Goal: Find specific page/section: Find specific page/section

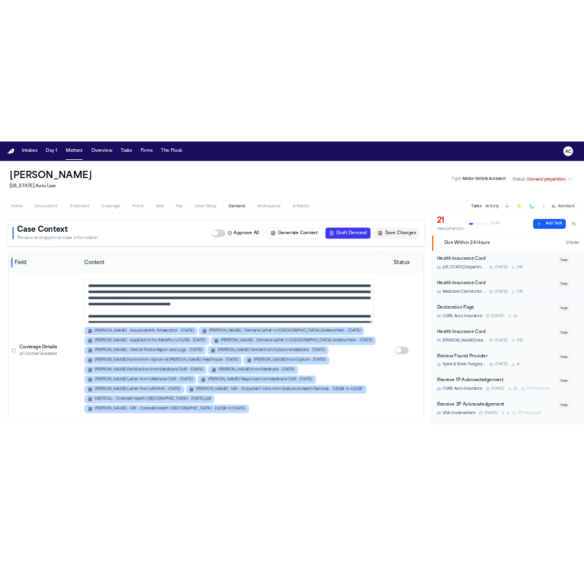
scroll to position [134, 0]
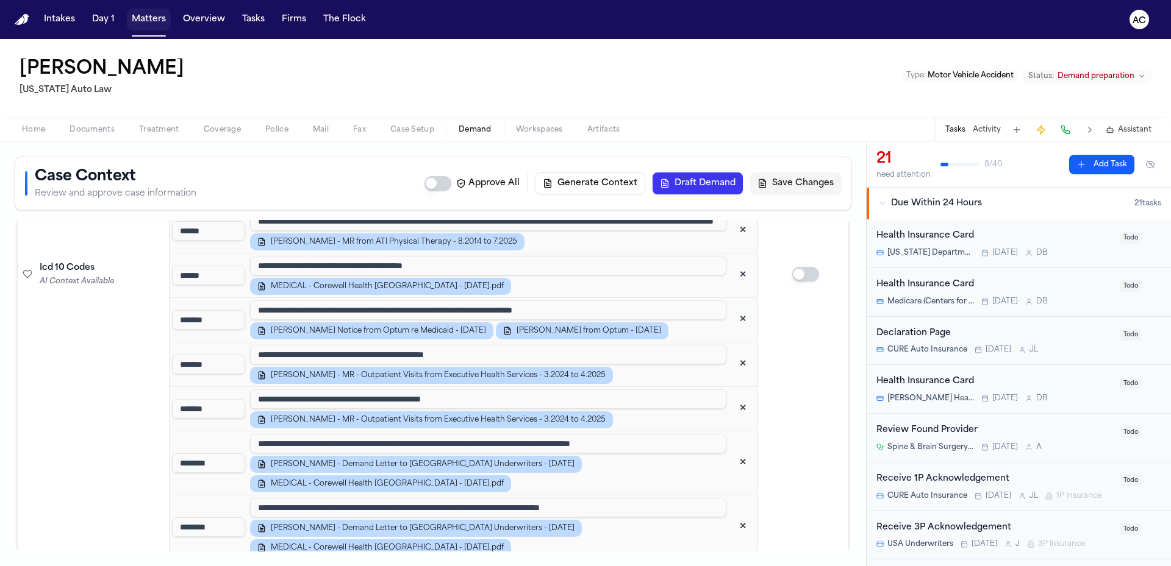
click at [152, 15] on button "Matters" at bounding box center [149, 20] width 44 height 22
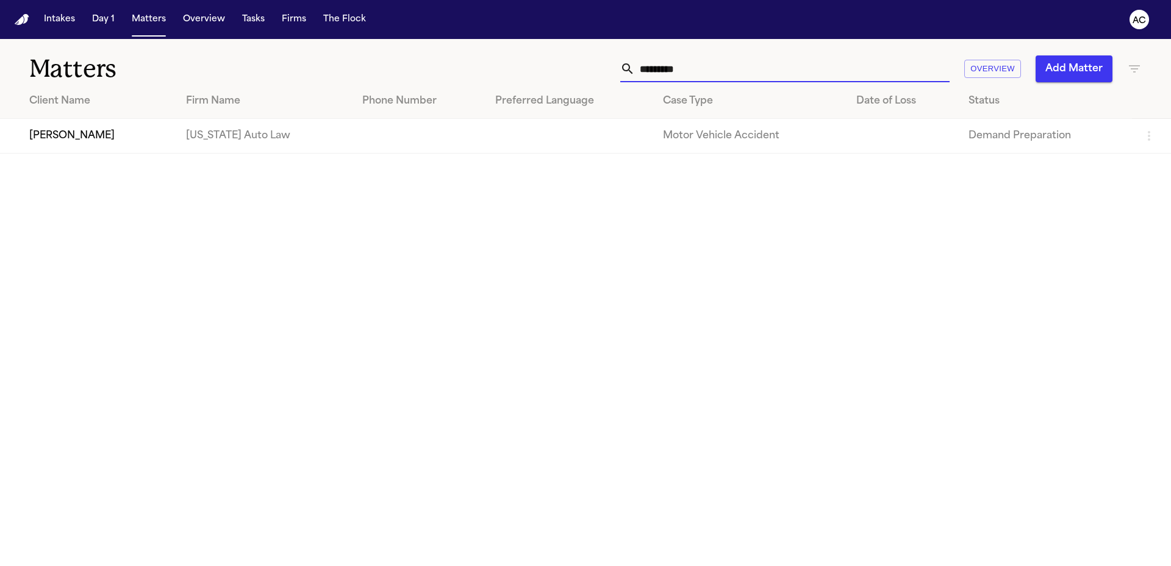
drag, startPoint x: 612, startPoint y: 74, endPoint x: 528, endPoint y: 68, distance: 84.4
click at [530, 71] on div "********* Overview Add Matter" at bounding box center [747, 68] width 788 height 27
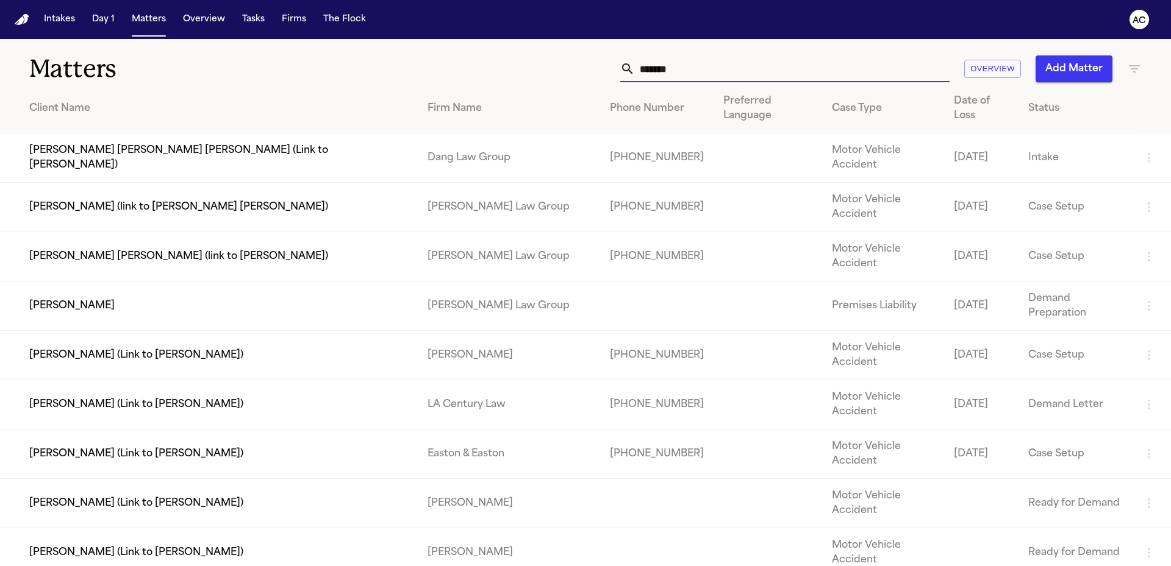
type input "*******"
click at [418, 282] on td "[PERSON_NAME] Law Group" at bounding box center [509, 306] width 182 height 49
click at [72, 282] on td "[PERSON_NAME]" at bounding box center [209, 306] width 418 height 49
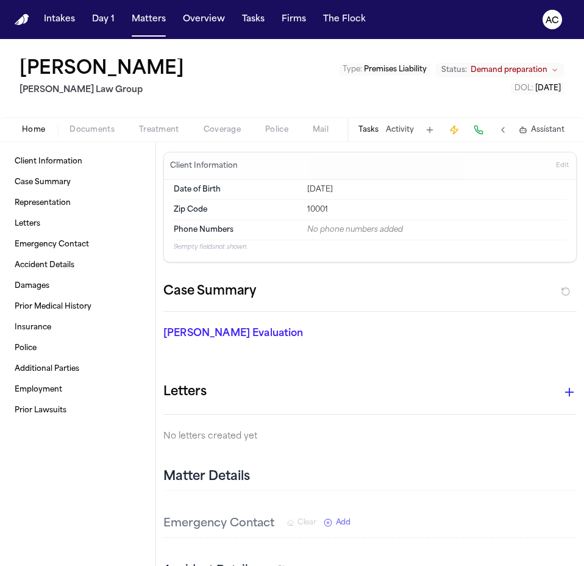
click at [326, 127] on span "Mail" at bounding box center [321, 130] width 16 height 10
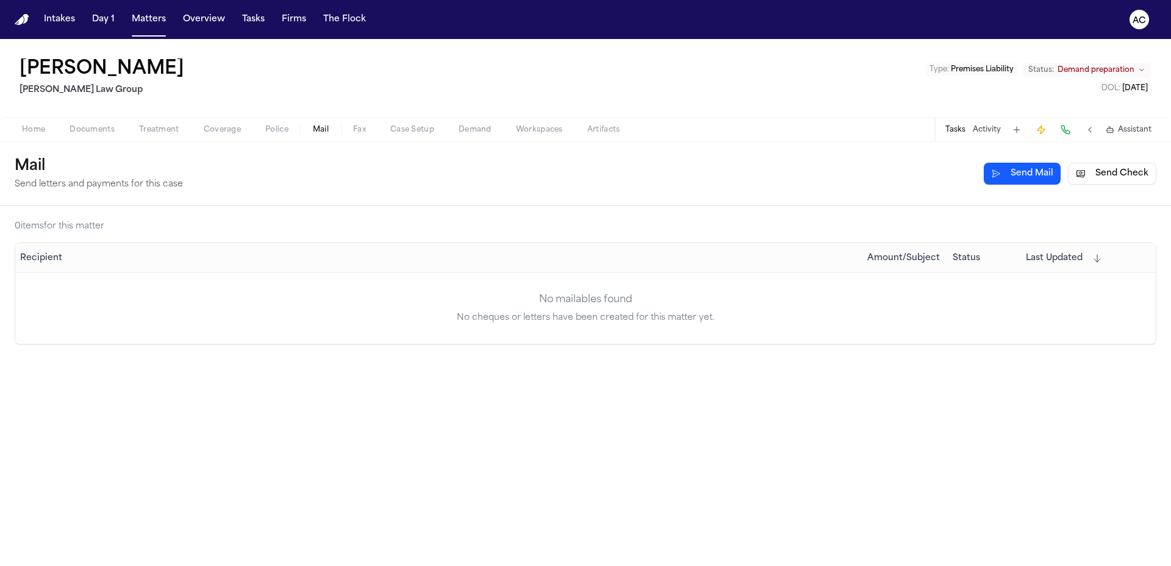
click at [521, 130] on span "Workspaces" at bounding box center [539, 130] width 47 height 10
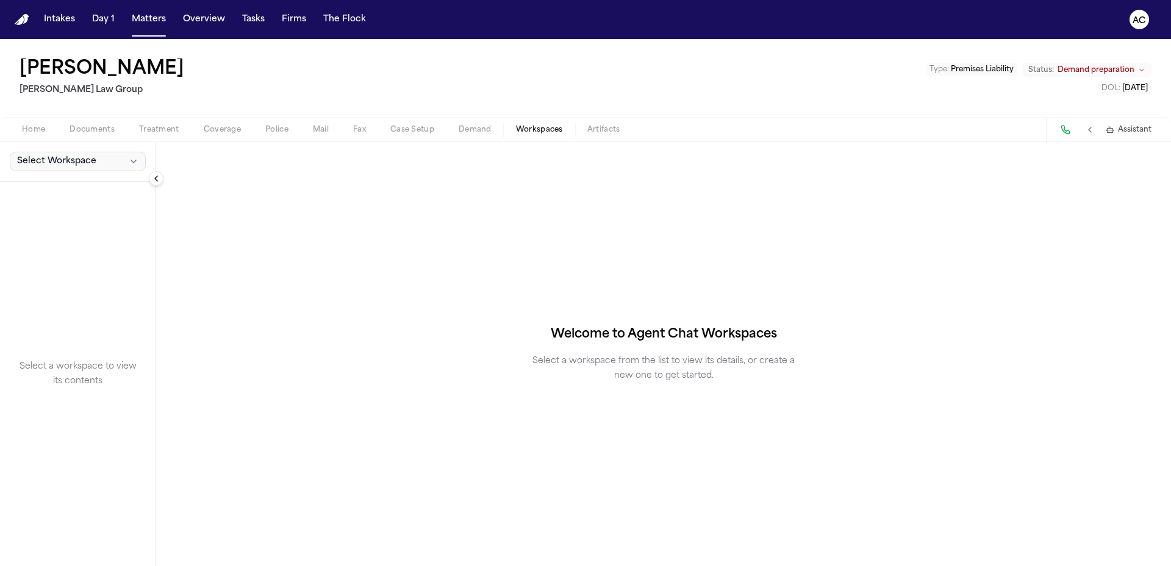
click at [57, 164] on span "Select Workspace" at bounding box center [56, 161] width 79 height 12
click at [479, 127] on div "[PERSON_NAME] Law Group Type : Premises Liability Status: Demand preparation DO…" at bounding box center [585, 302] width 1171 height 527
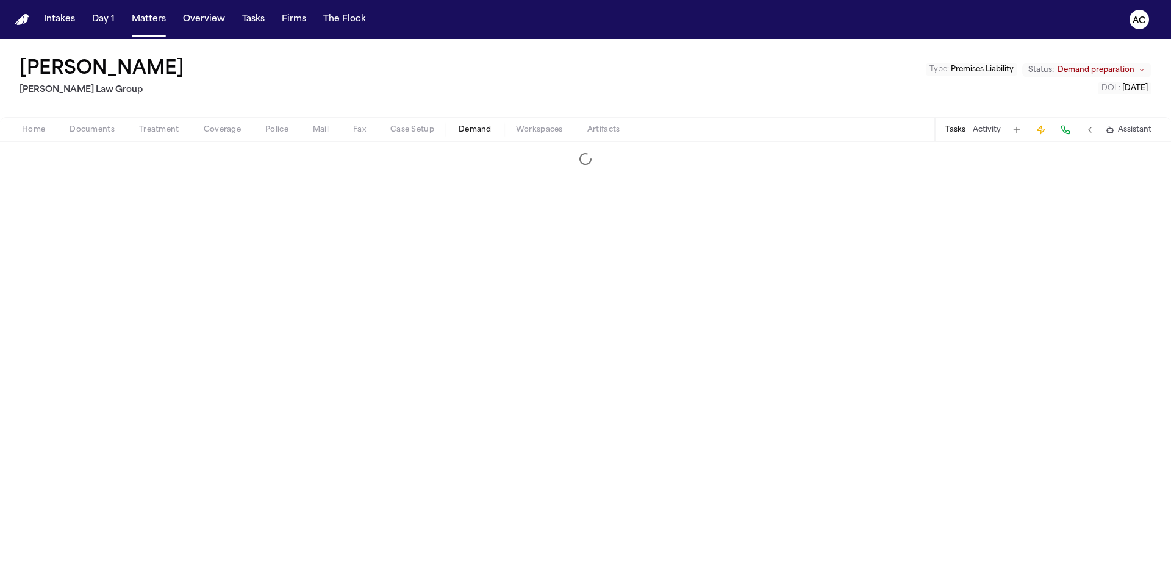
click at [479, 129] on span "Demand" at bounding box center [475, 130] width 33 height 10
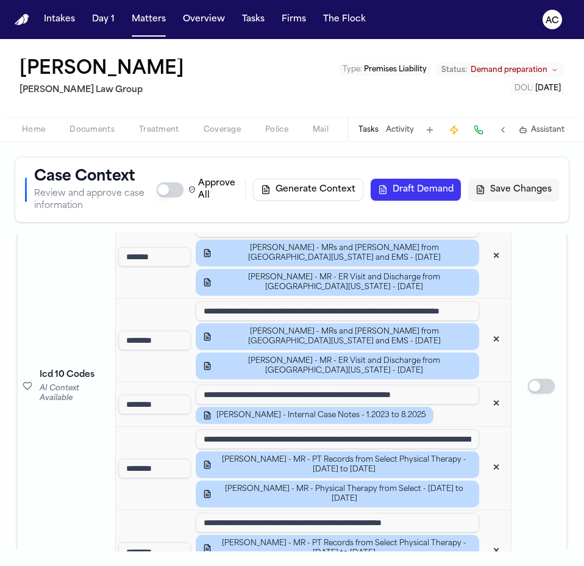
scroll to position [1097, 0]
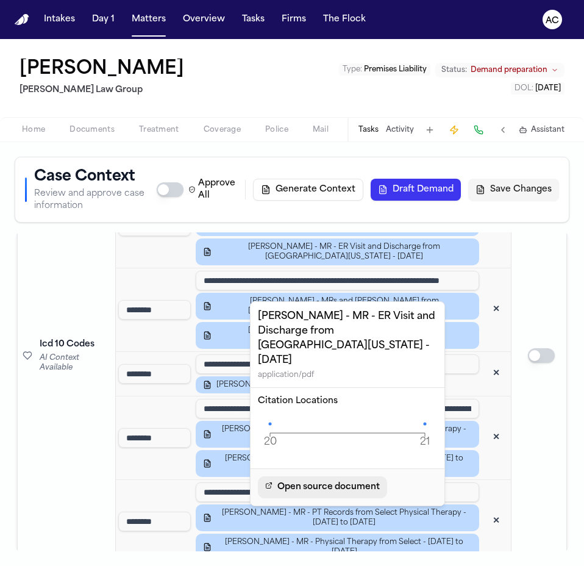
click at [309, 480] on span "Open source document" at bounding box center [328, 487] width 102 height 15
click at [347, 178] on span "[PERSON_NAME] - MR - ER Visit and Discharge from [GEOGRAPHIC_DATA][US_STATE] - …" at bounding box center [343, 169] width 255 height 20
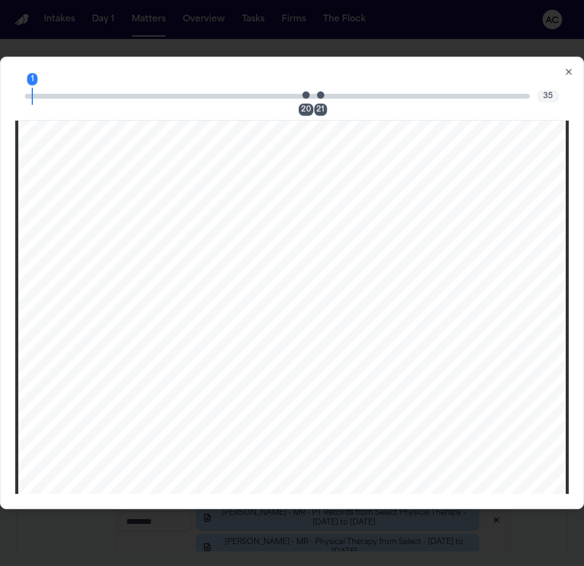
scroll to position [13763, 0]
click at [305, 109] on div "20" at bounding box center [306, 109] width 15 height 12
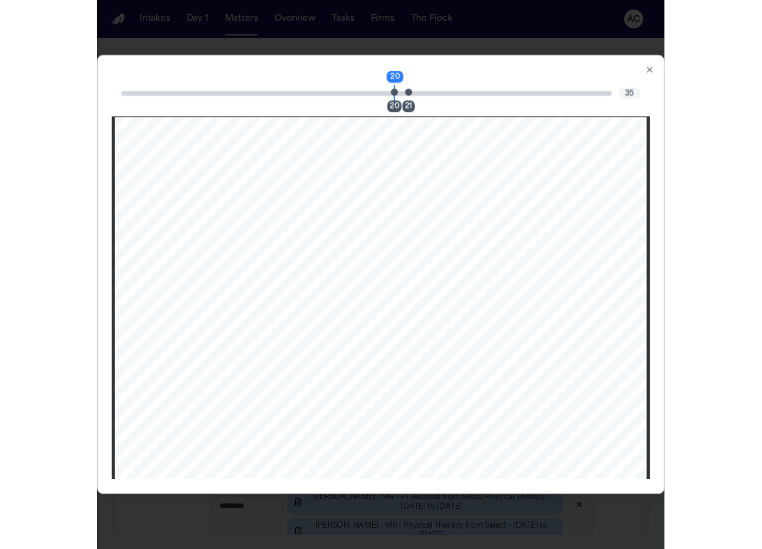
scroll to position [14487, 0]
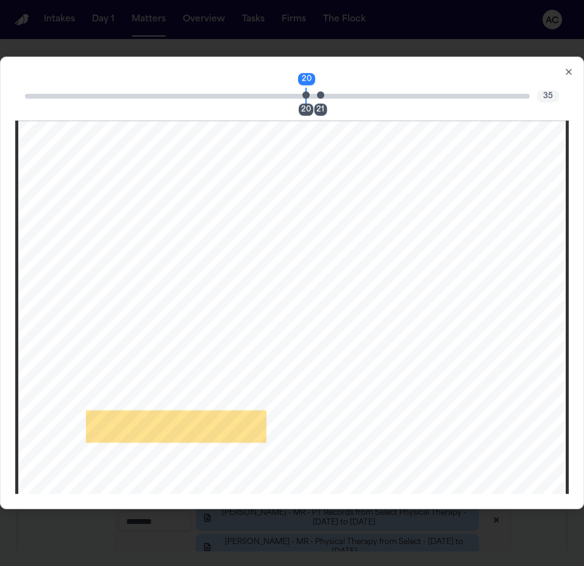
click at [324, 107] on div "21" at bounding box center [320, 109] width 13 height 12
click at [572, 71] on icon "button" at bounding box center [569, 72] width 10 height 10
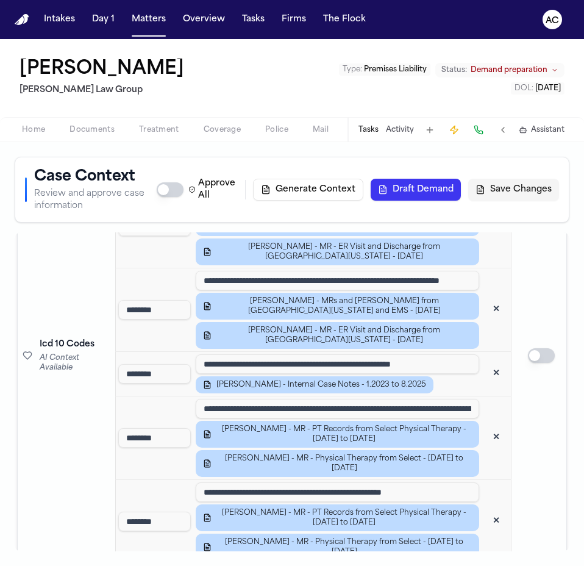
drag, startPoint x: 209, startPoint y: 276, endPoint x: 182, endPoint y: 280, distance: 27.9
click at [180, 167] on input "*****" at bounding box center [154, 158] width 73 height 20
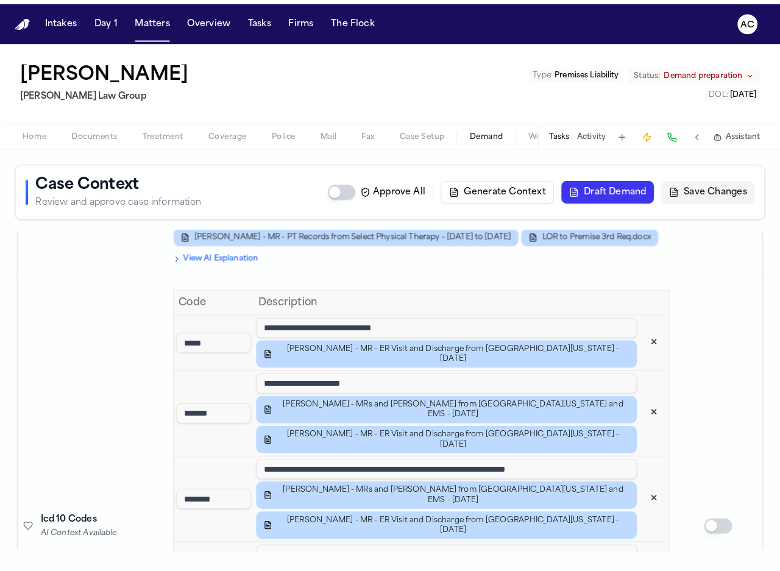
scroll to position [610, 0]
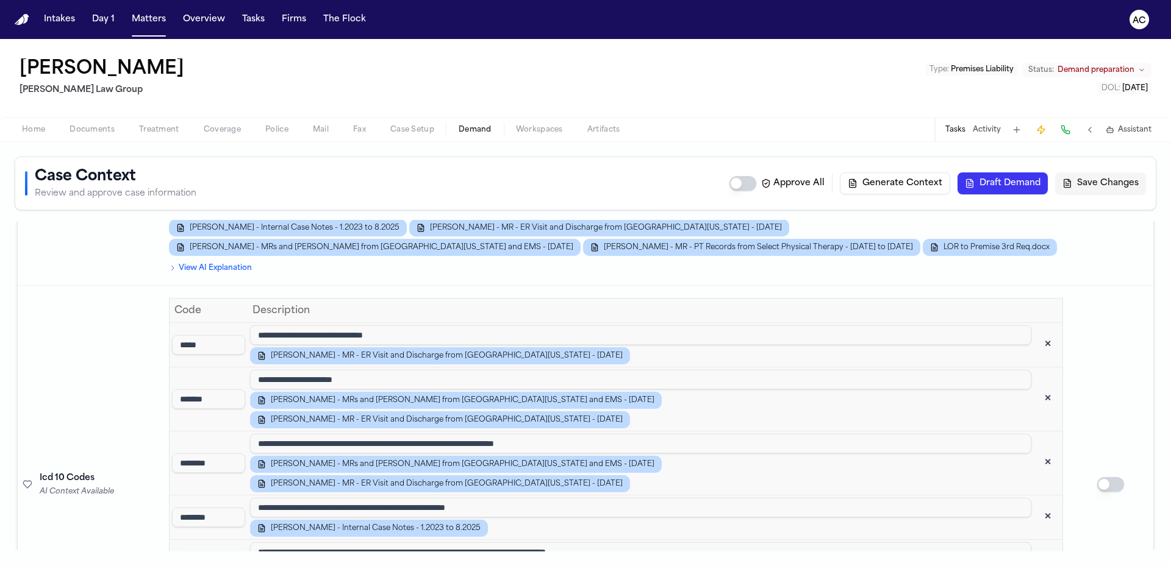
click at [99, 366] on td "Icd 10 Codes AI Context Available" at bounding box center [91, 485] width 146 height 398
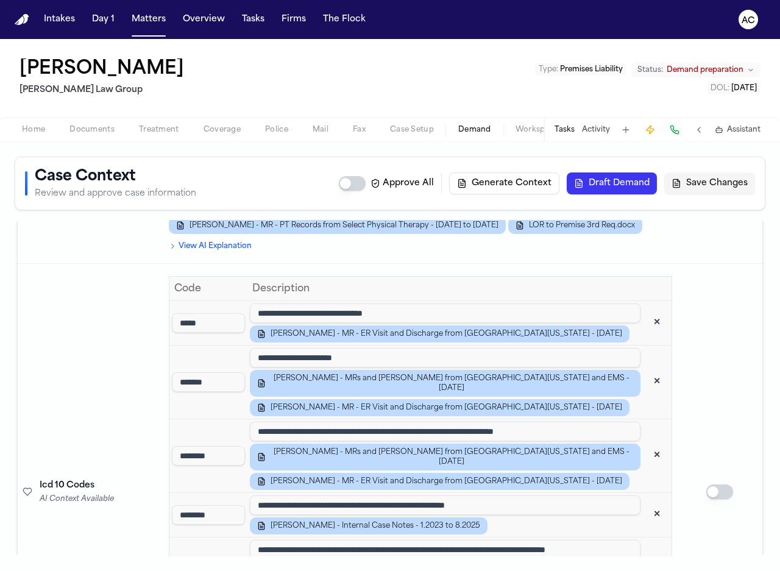
scroll to position [849, 0]
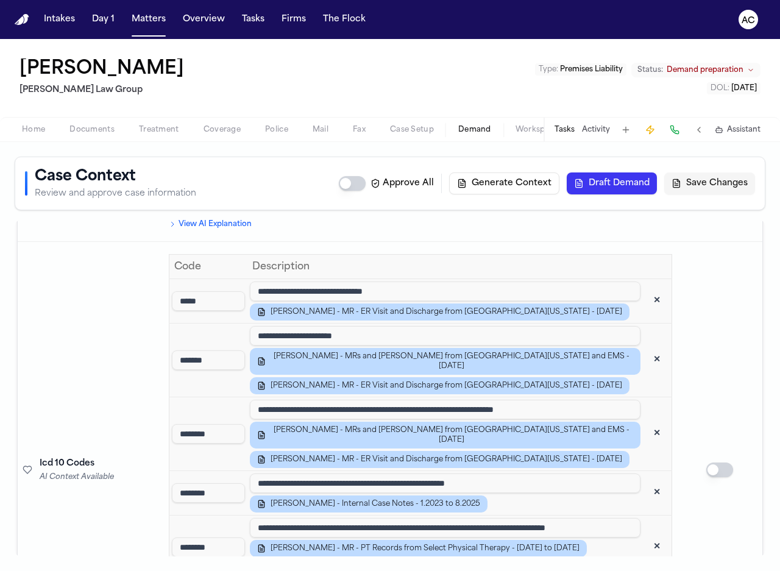
drag, startPoint x: 231, startPoint y: 437, endPoint x: 165, endPoint y: 438, distance: 65.9
click at [165, 438] on td "**********" at bounding box center [420, 470] width 513 height 456
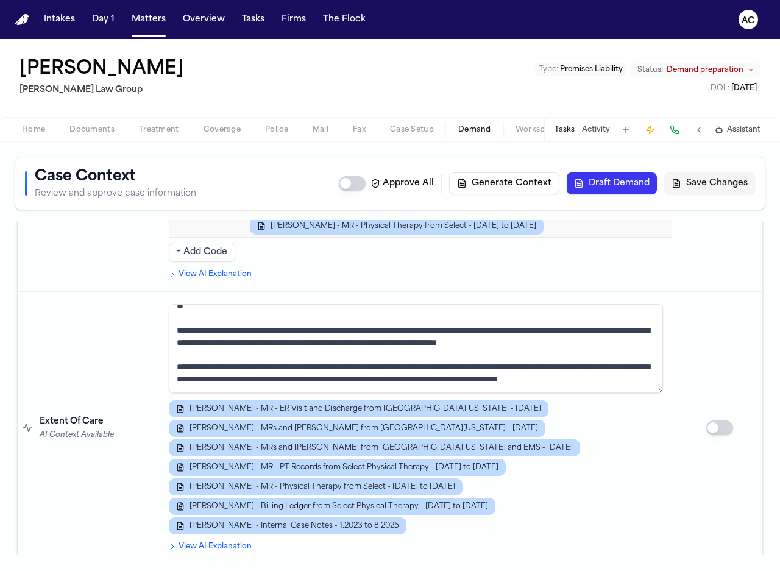
scroll to position [1276, 0]
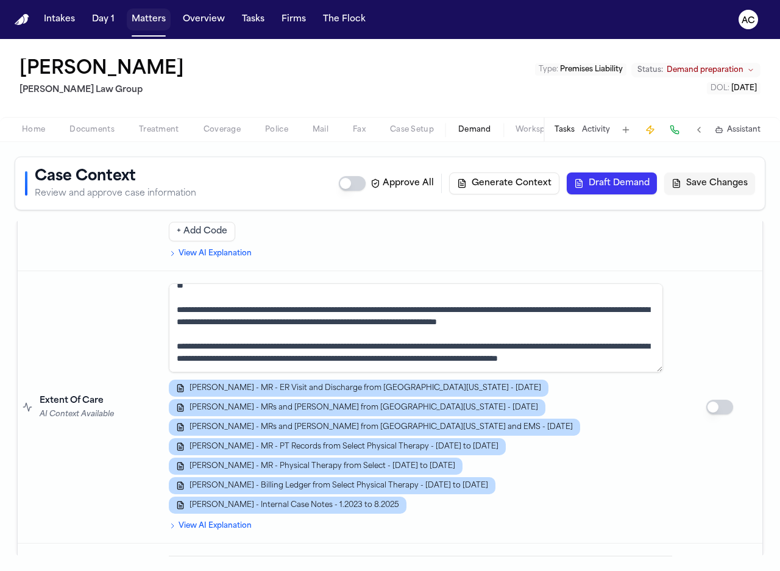
click at [149, 20] on button "Matters" at bounding box center [149, 20] width 44 height 22
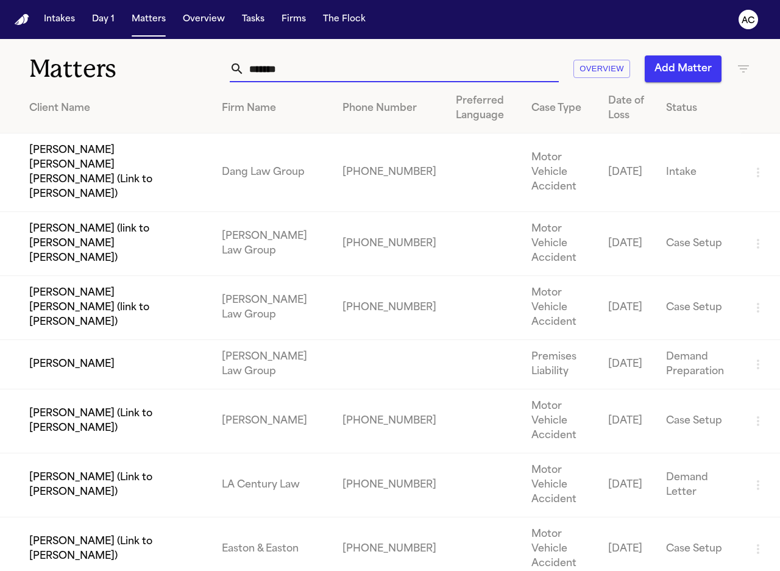
click at [502, 68] on input "*******" at bounding box center [401, 68] width 315 height 27
drag, startPoint x: 426, startPoint y: 77, endPoint x: 109, endPoint y: 71, distance: 317.7
click at [109, 71] on div "Matters ******* Overview Add Matter" at bounding box center [390, 61] width 780 height 45
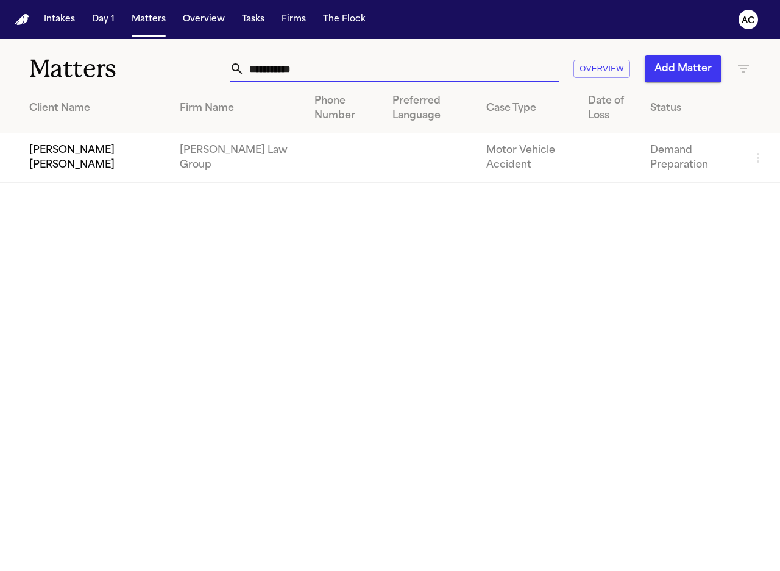
type input "**********"
click at [33, 141] on td "[PERSON_NAME] [PERSON_NAME]" at bounding box center [85, 158] width 170 height 49
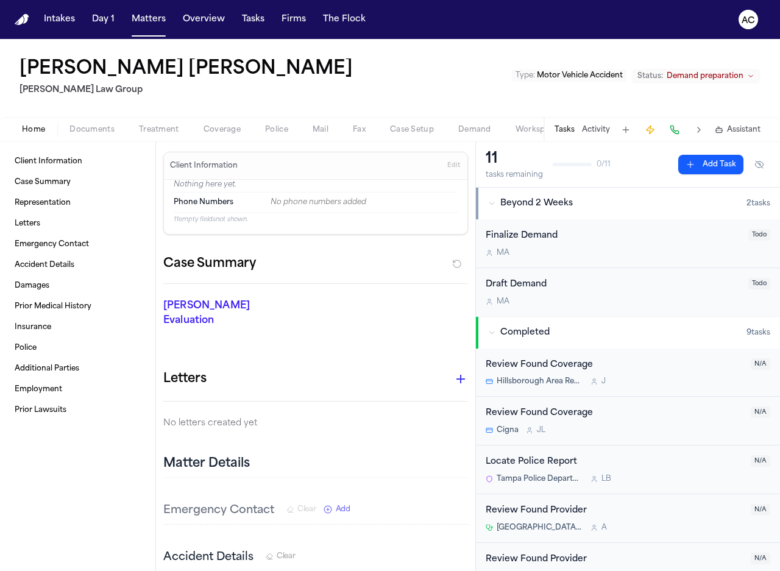
click at [477, 131] on span "Demand" at bounding box center [475, 130] width 33 height 10
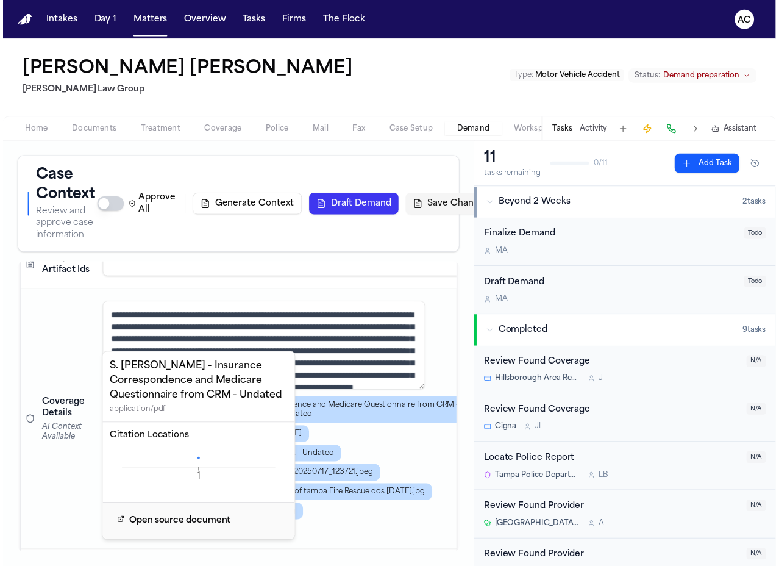
scroll to position [61, 0]
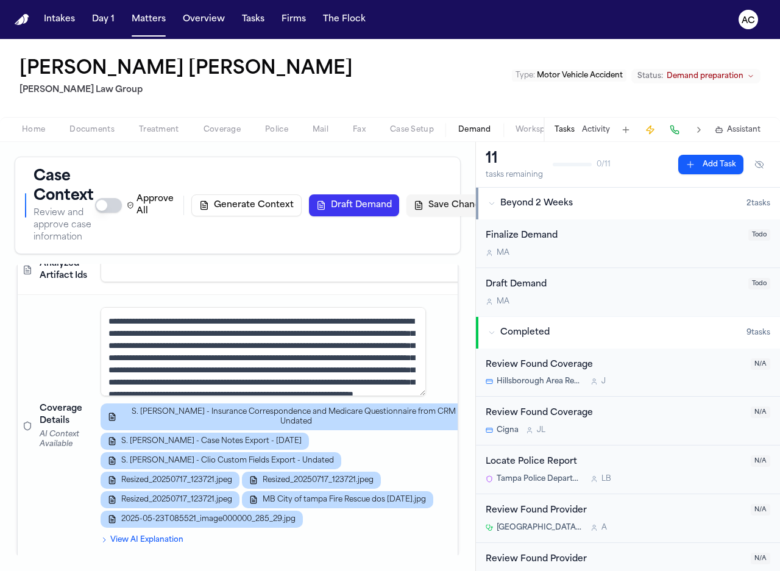
click at [751, 164] on button at bounding box center [760, 165] width 22 height 20
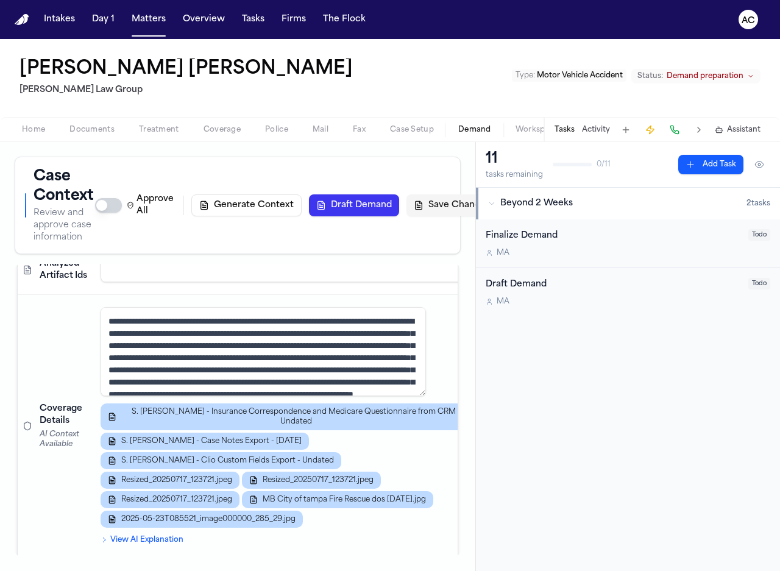
click at [760, 166] on button at bounding box center [760, 165] width 22 height 20
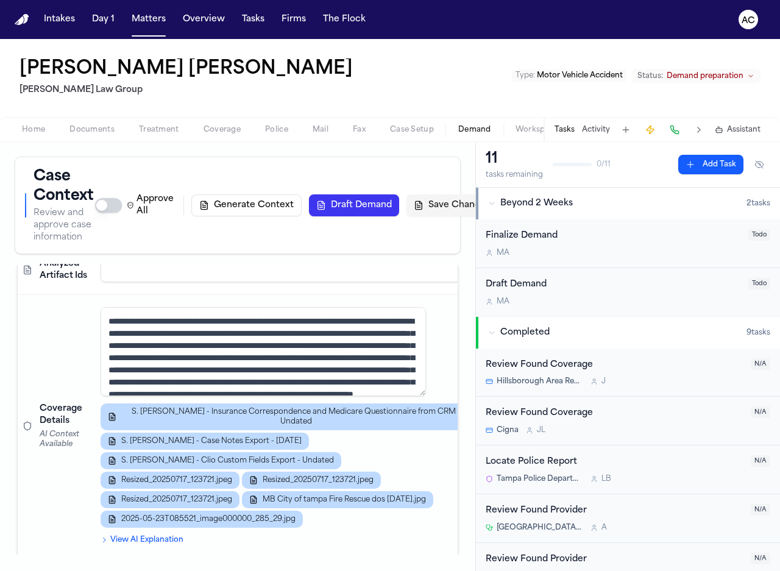
click at [464, 151] on div "Case Context Review and approve case information Approve All Generate Context D…" at bounding box center [238, 356] width 476 height 429
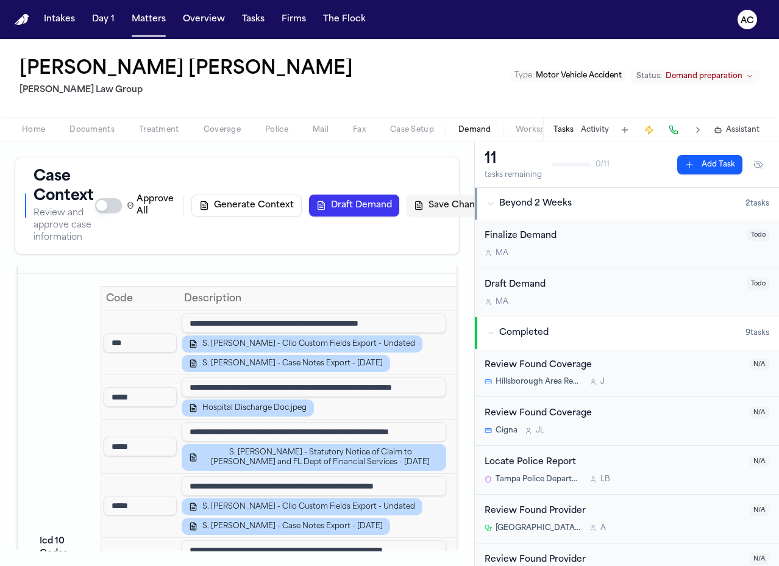
scroll to position [854, 0]
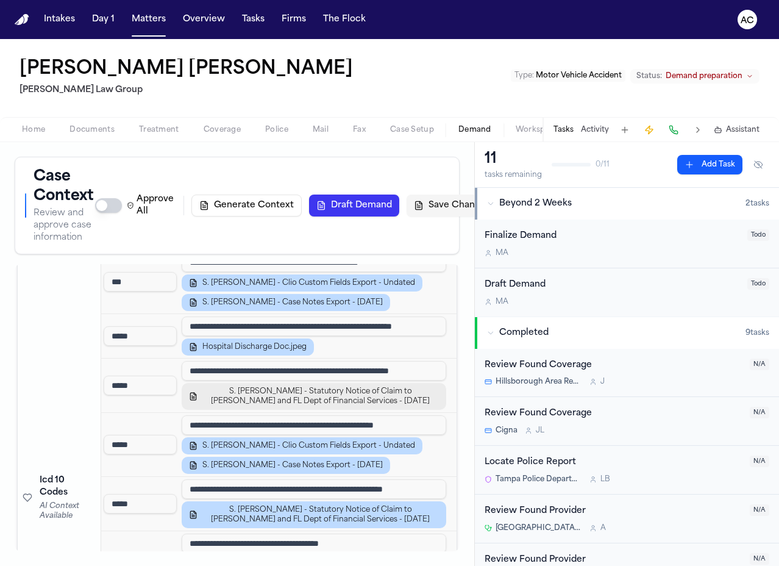
click at [292, 406] on span "S. [PERSON_NAME] - Statutory Notice of Claim to [PERSON_NAME] and FL Dept of Fi…" at bounding box center [320, 397] width 237 height 20
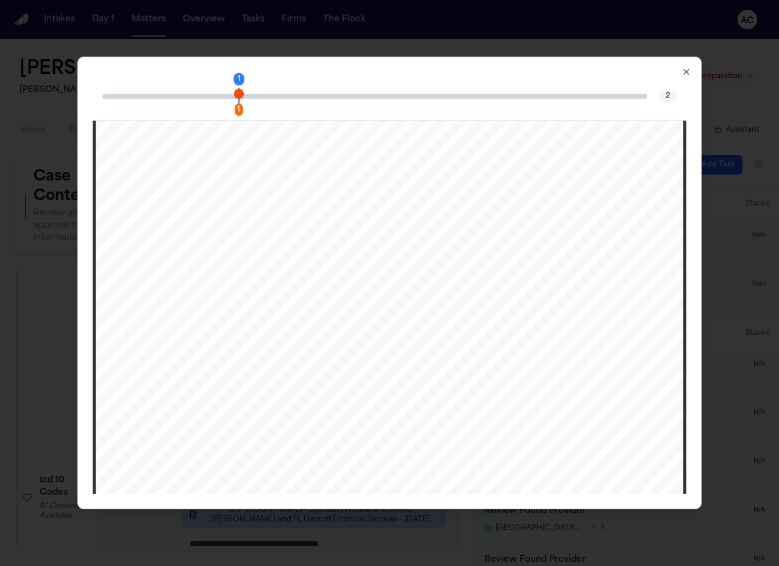
scroll to position [0, 0]
click at [236, 107] on div "1" at bounding box center [239, 109] width 8 height 12
click at [235, 77] on div "1" at bounding box center [239, 79] width 10 height 12
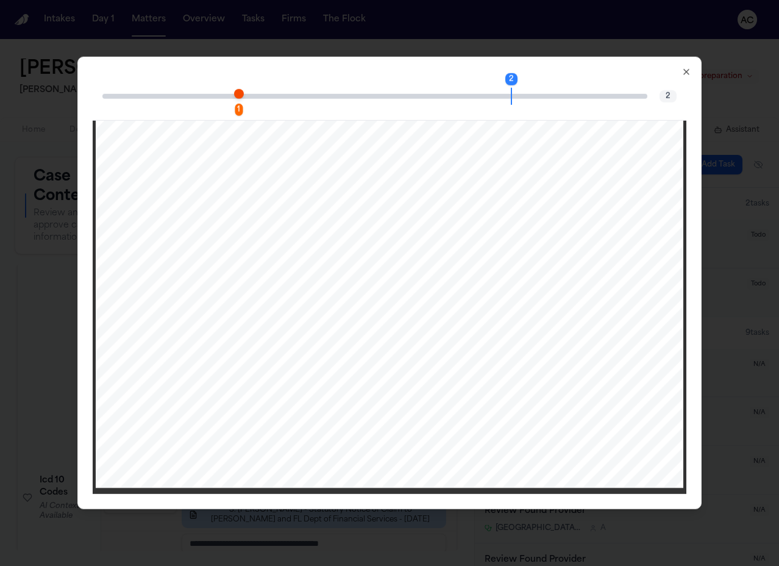
scroll to position [767, 0]
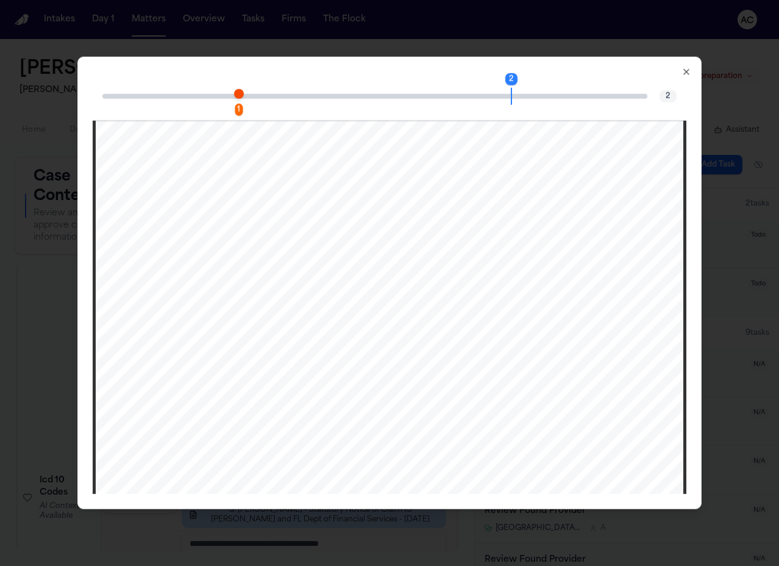
click at [512, 82] on div "2" at bounding box center [511, 79] width 12 height 12
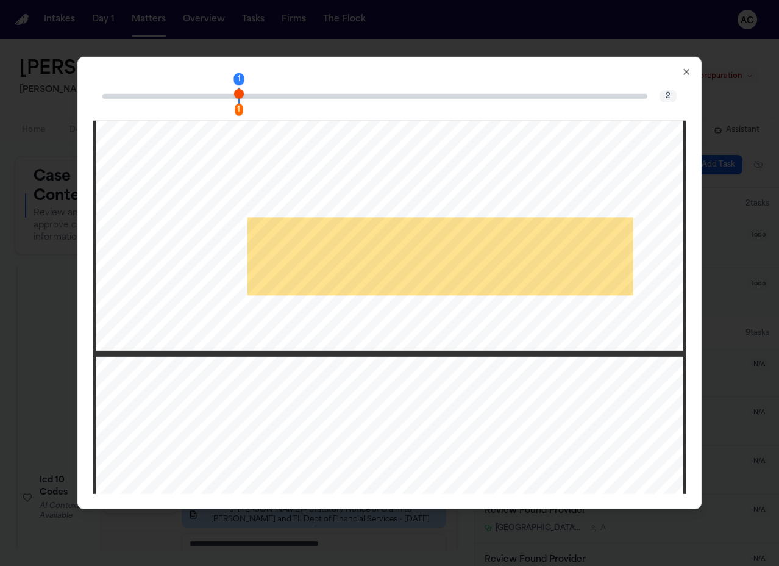
scroll to position [523, 0]
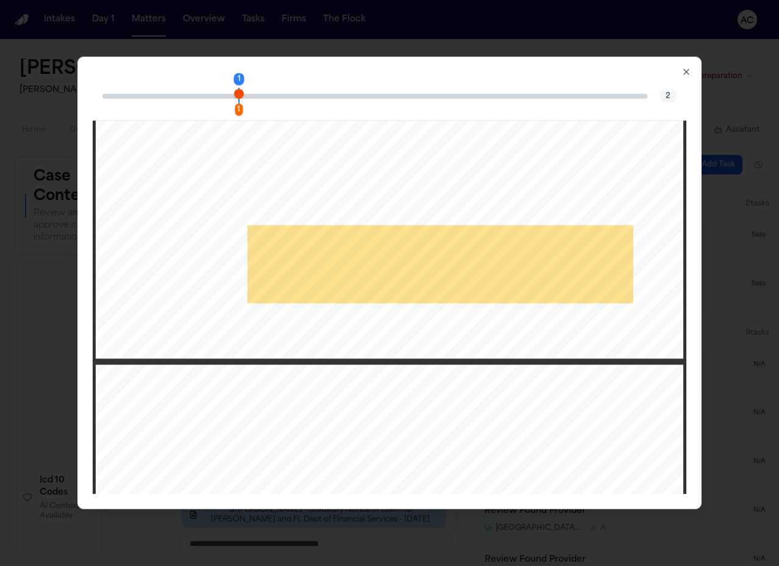
click at [691, 70] on icon "button" at bounding box center [687, 72] width 10 height 10
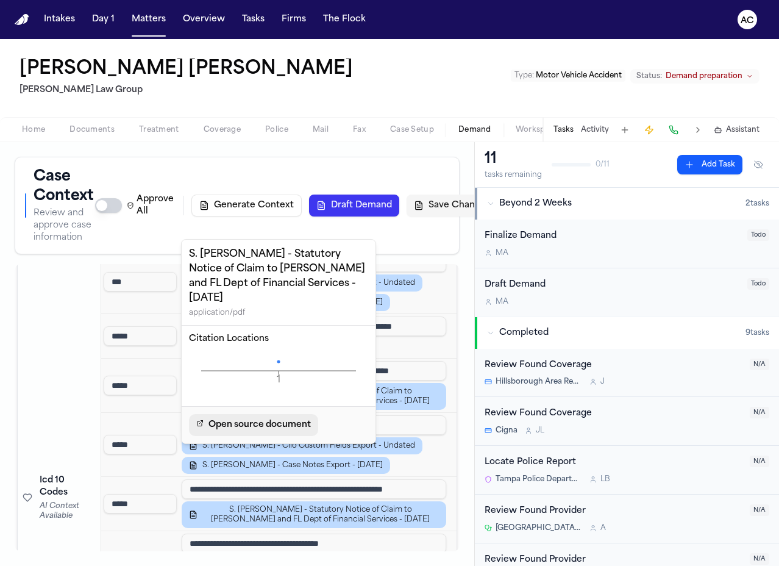
click at [250, 418] on span "Open source document" at bounding box center [260, 425] width 102 height 15
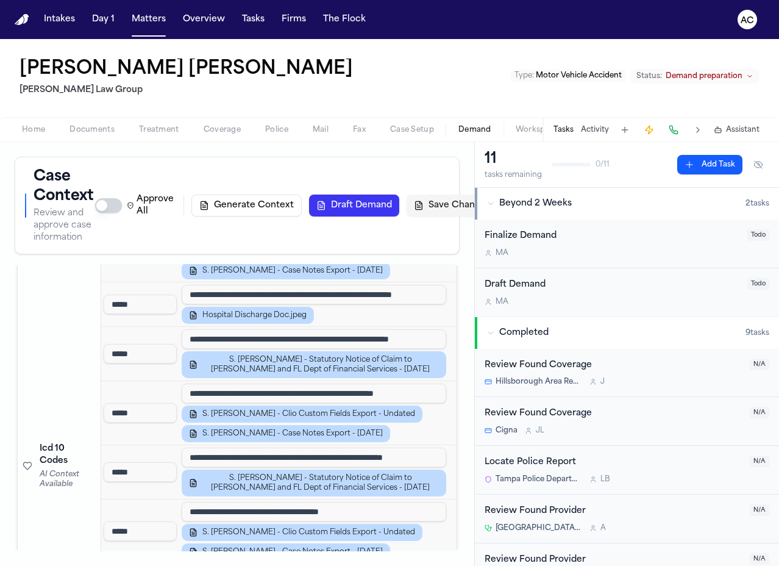
scroll to position [915, 0]
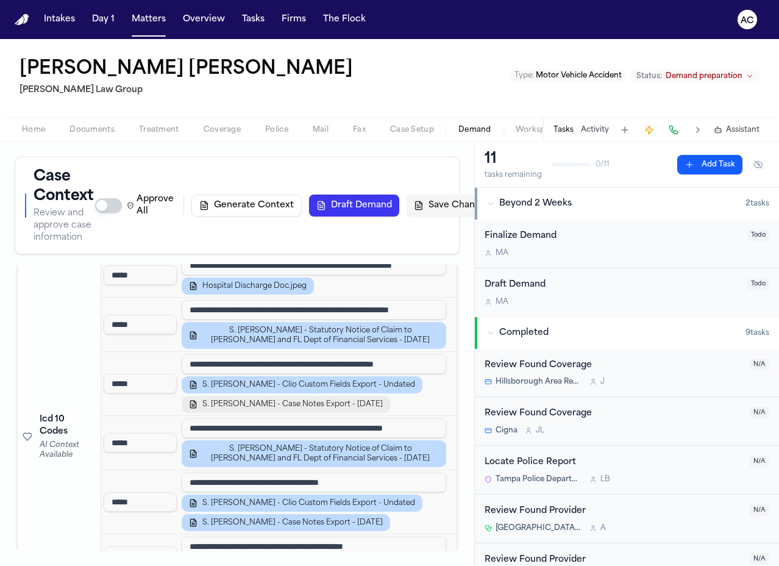
click at [309, 409] on span "S. [PERSON_NAME] - Case Notes Export - [DATE]" at bounding box center [292, 404] width 180 height 10
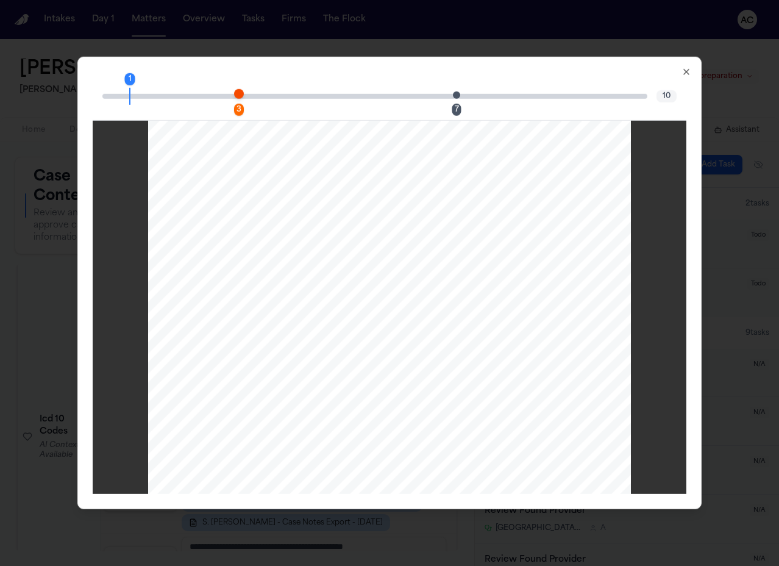
scroll to position [758, 0]
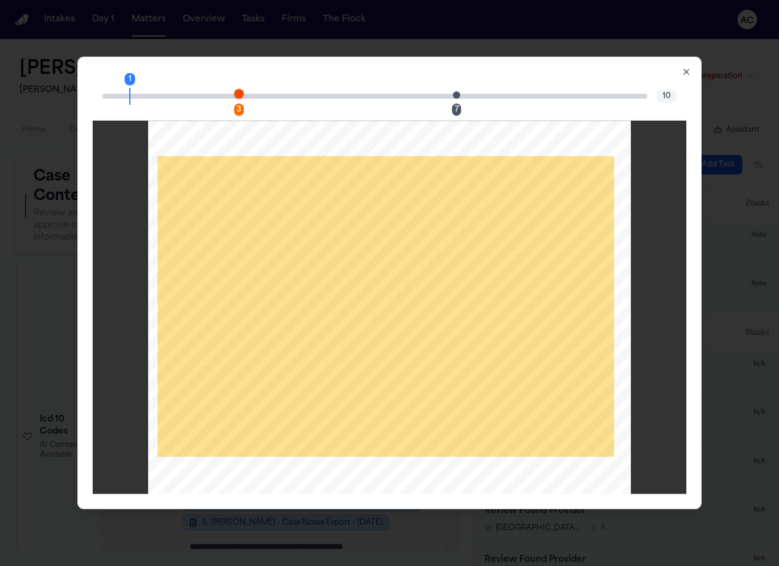
click at [239, 108] on div "3" at bounding box center [239, 109] width 10 height 12
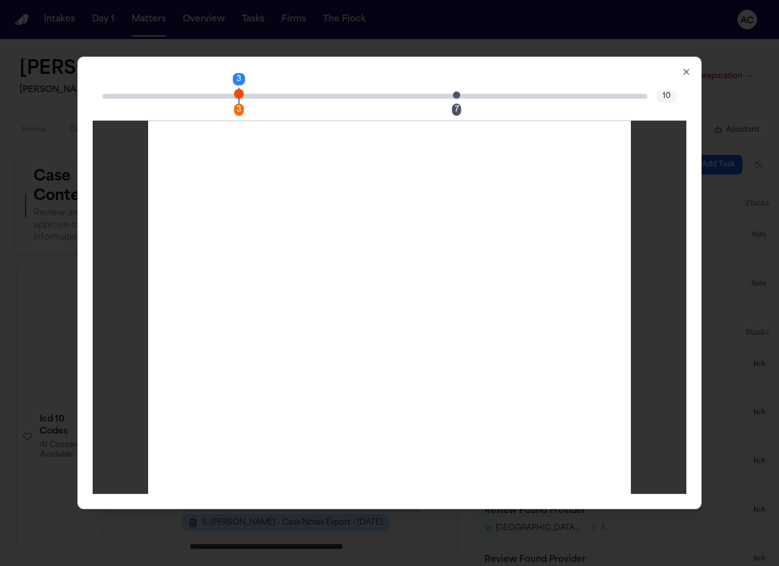
click at [455, 109] on div "7" at bounding box center [456, 109] width 9 height 12
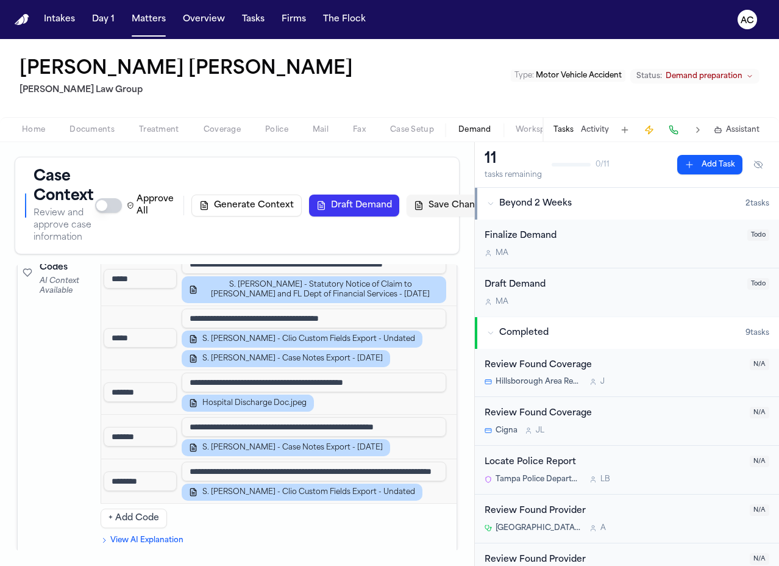
scroll to position [1097, 0]
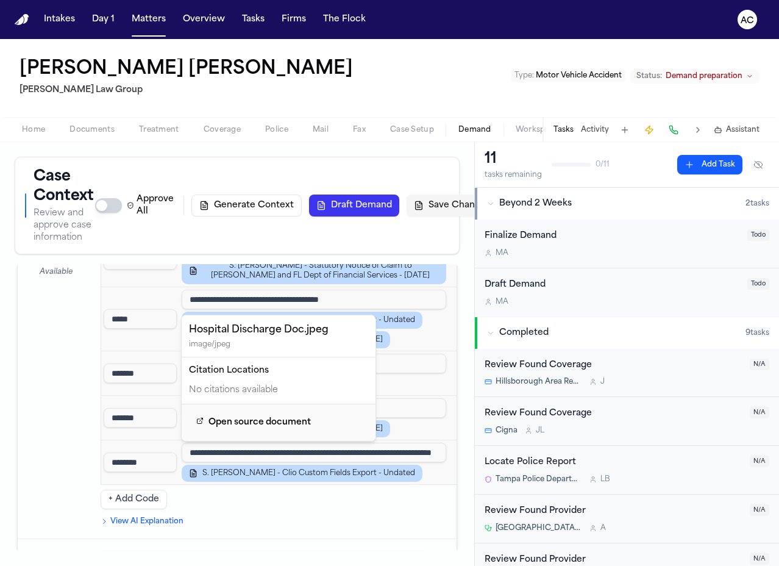
click at [249, 389] on span "Hospital Discharge Doc.jpeg" at bounding box center [254, 384] width 104 height 10
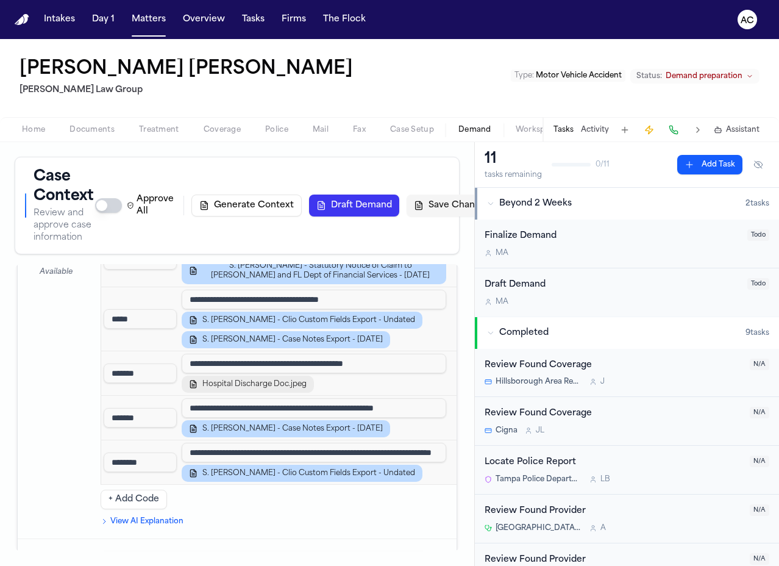
click at [269, 389] on span "Hospital Discharge Doc.jpeg" at bounding box center [254, 384] width 104 height 10
click at [276, 389] on span "Hospital Discharge Doc.jpeg" at bounding box center [254, 384] width 104 height 10
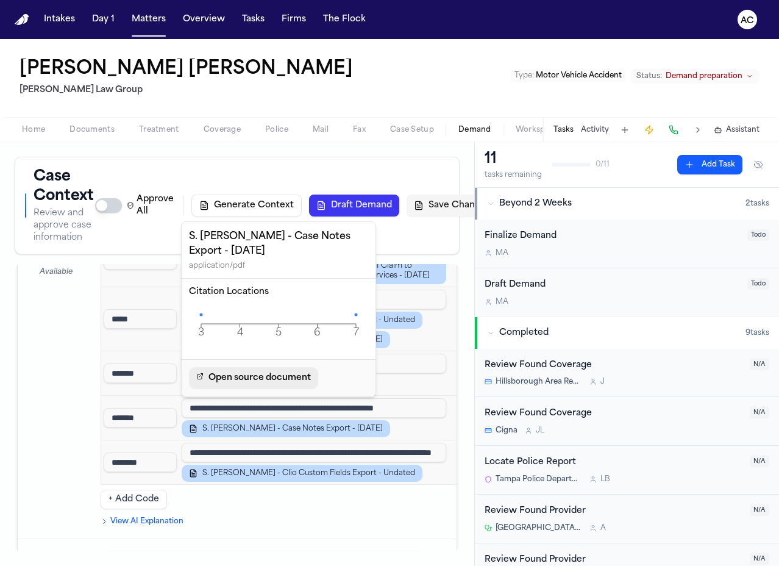
click at [255, 374] on span "Open source document" at bounding box center [260, 378] width 102 height 15
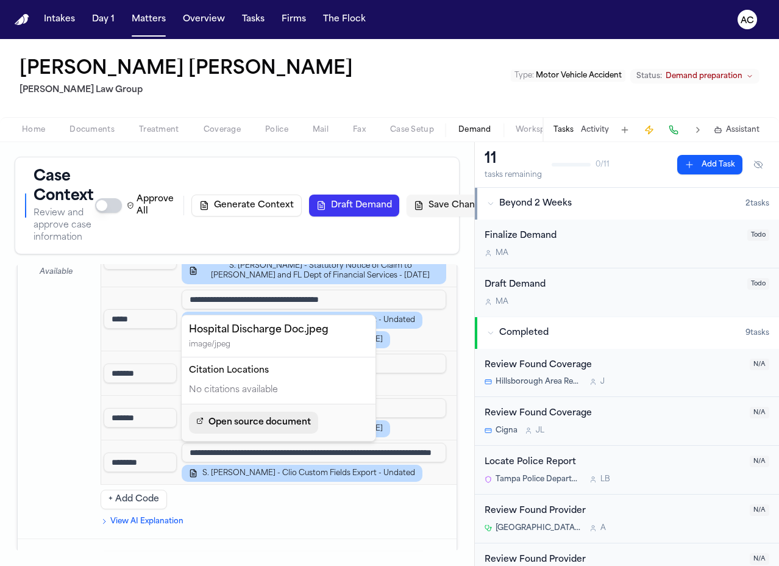
click at [279, 418] on span "Open source document" at bounding box center [260, 422] width 102 height 15
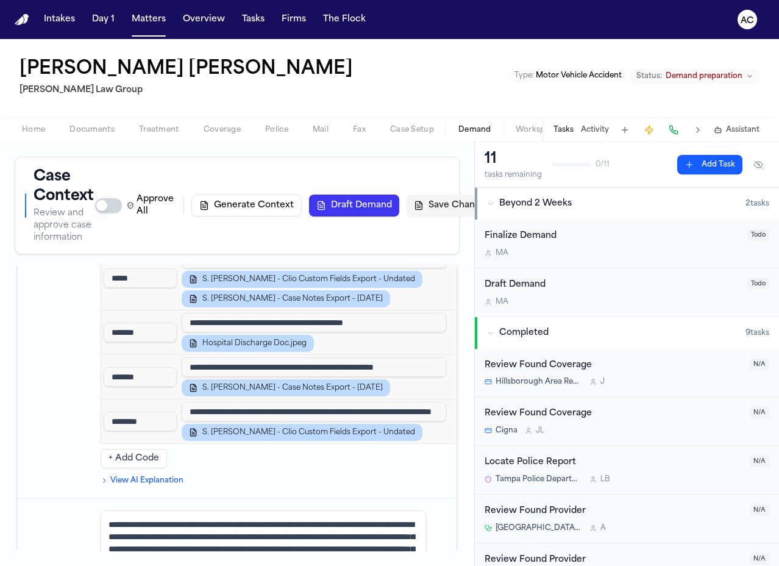
scroll to position [1158, 0]
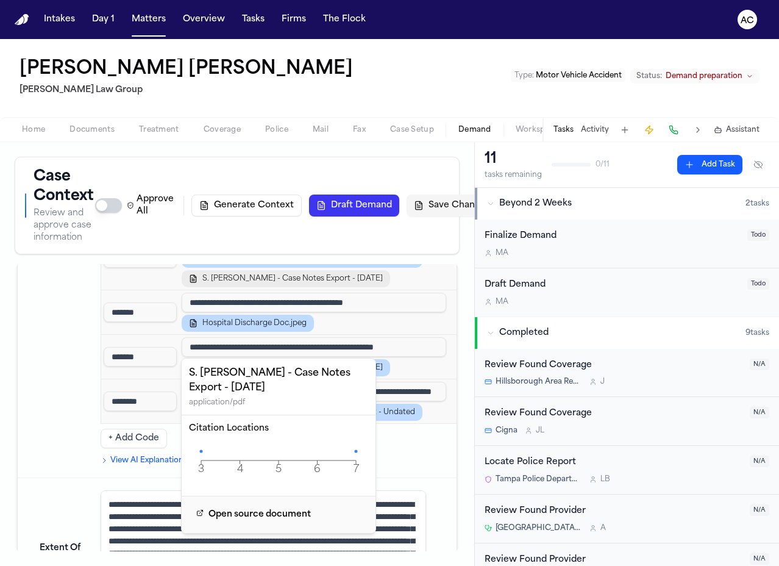
click at [272, 284] on span "S. [PERSON_NAME] - Case Notes Export - [DATE]" at bounding box center [292, 279] width 180 height 10
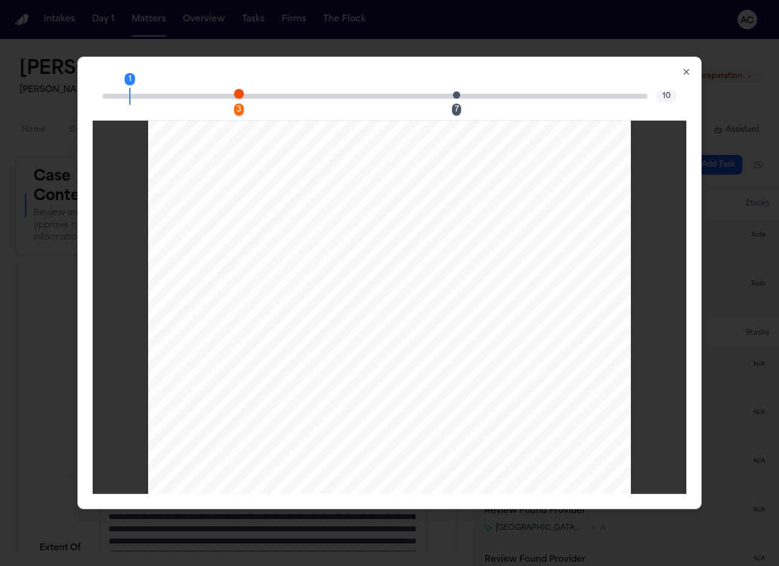
scroll to position [758, 0]
click at [236, 109] on div "3" at bounding box center [239, 109] width 10 height 12
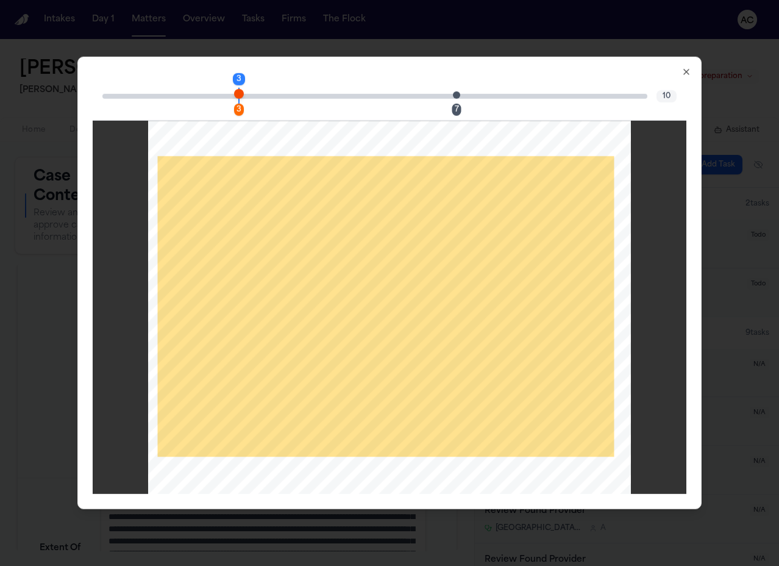
scroll to position [2275, 0]
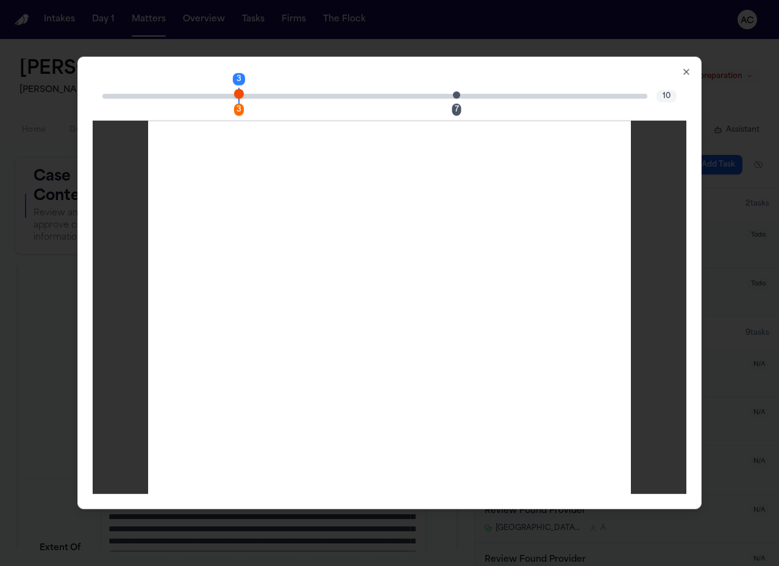
click at [458, 109] on div "7" at bounding box center [456, 109] width 9 height 12
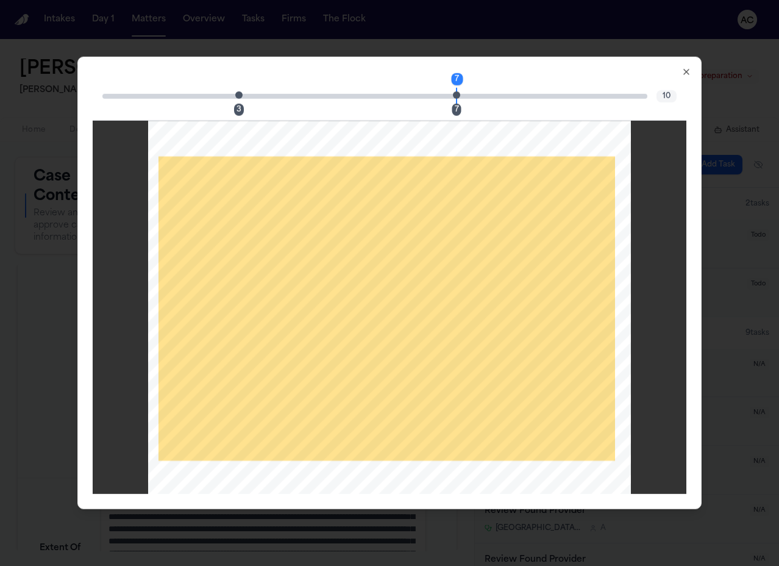
click at [688, 73] on icon "button" at bounding box center [686, 72] width 5 height 5
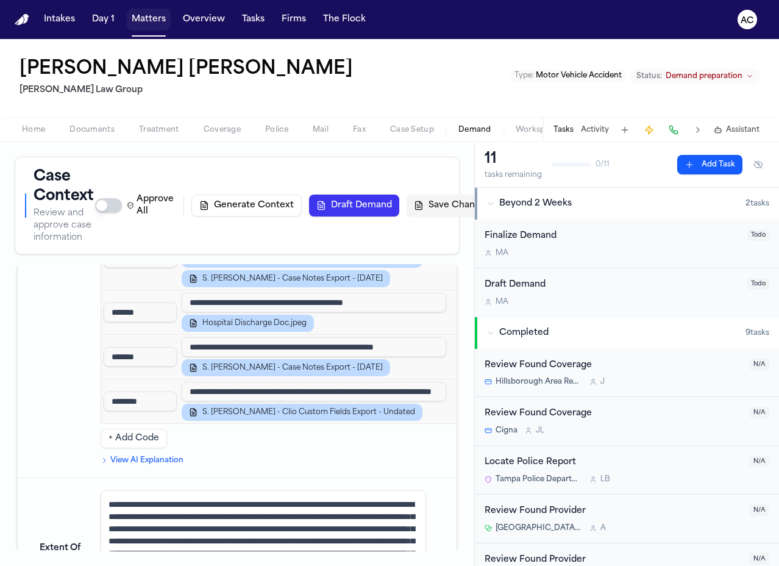
click at [143, 23] on button "Matters" at bounding box center [149, 20] width 44 height 22
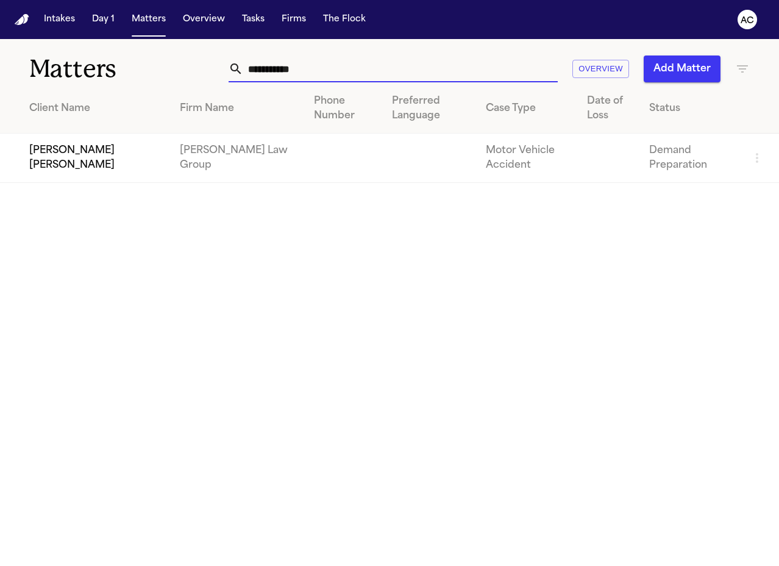
drag, startPoint x: 316, startPoint y: 69, endPoint x: 141, endPoint y: 62, distance: 174.5
click at [146, 66] on div "**********" at bounding box center [389, 61] width 779 height 45
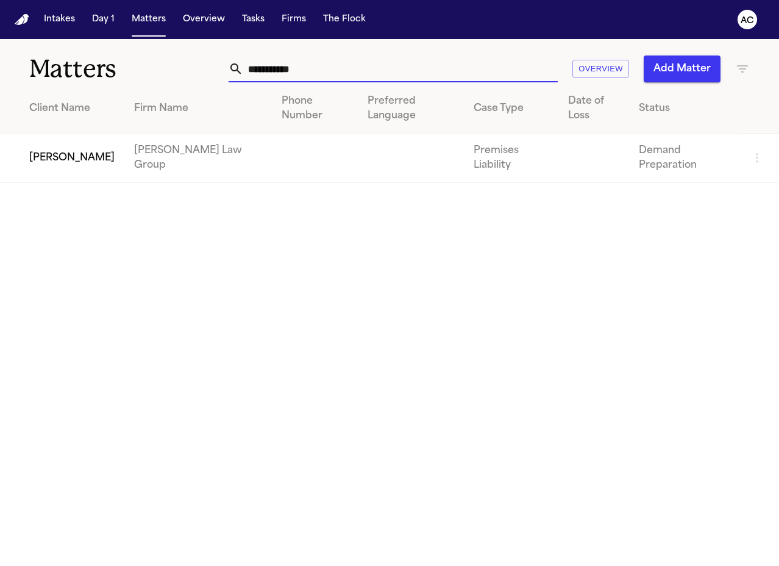
type input "**********"
click at [50, 136] on td "[PERSON_NAME]" at bounding box center [62, 158] width 124 height 49
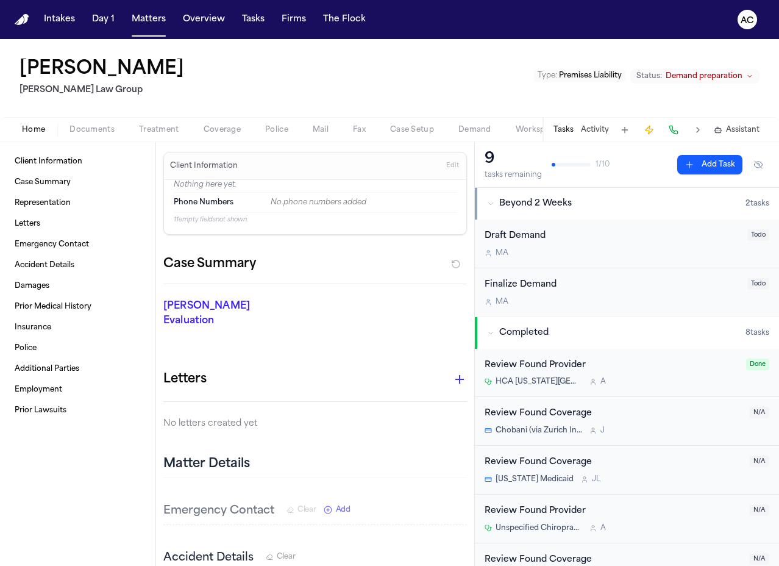
click at [475, 131] on span "Demand" at bounding box center [475, 130] width 33 height 10
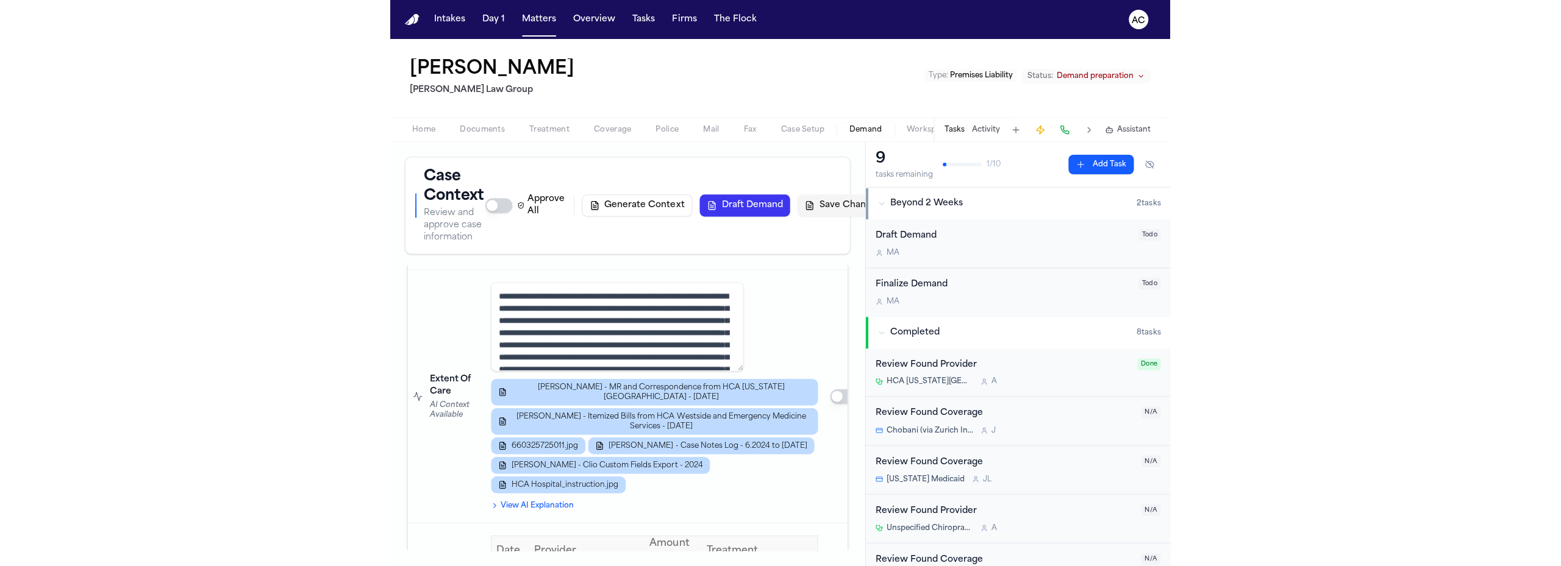
scroll to position [1097, 0]
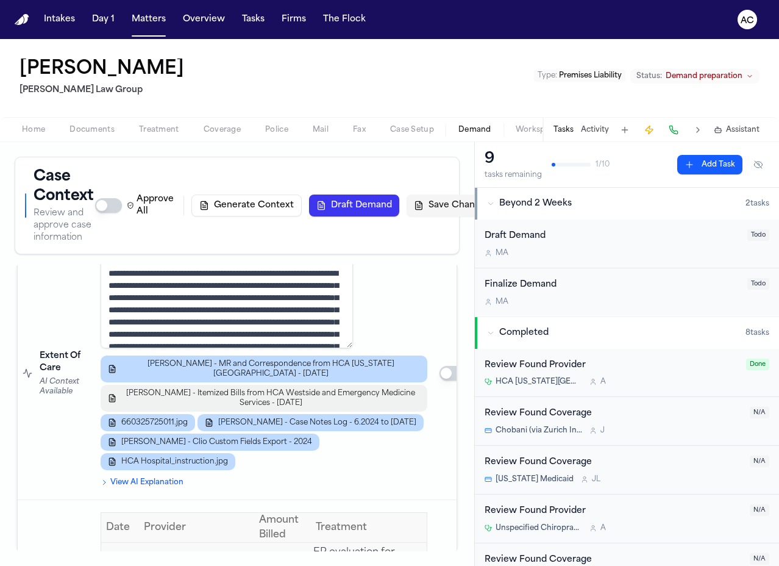
click at [301, 408] on span "[PERSON_NAME] - Itemized Bills from HCA Westside and Emergency Medicine Service…" at bounding box center [270, 398] width 299 height 20
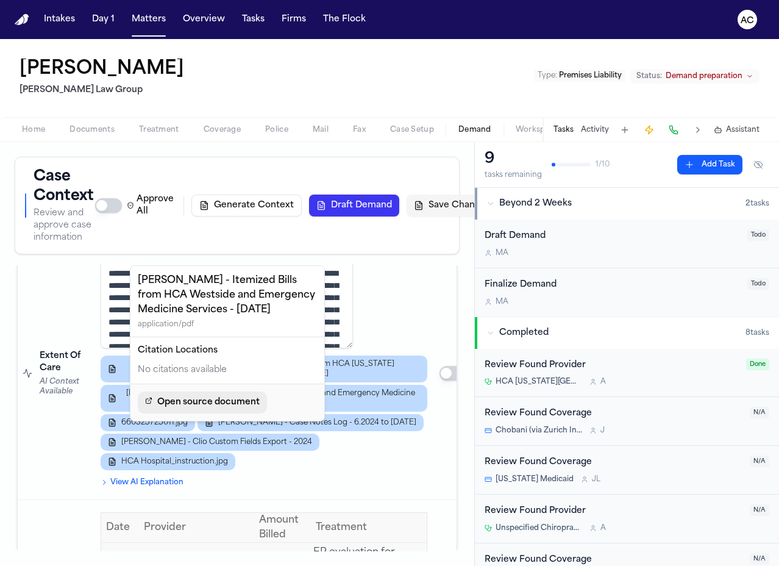
click at [240, 398] on span "Open source document" at bounding box center [208, 402] width 102 height 15
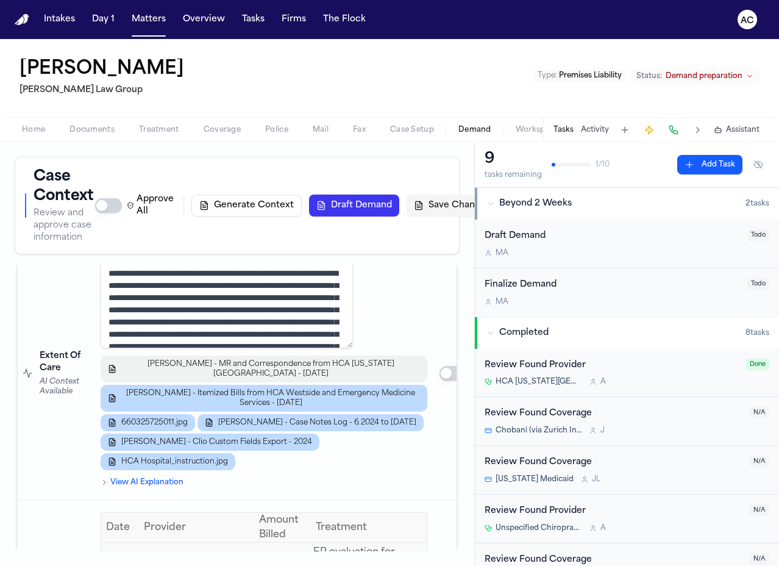
click at [288, 379] on span "[PERSON_NAME] - MR and Correspondence from HCA [US_STATE][GEOGRAPHIC_DATA] - [D…" at bounding box center [270, 369] width 299 height 20
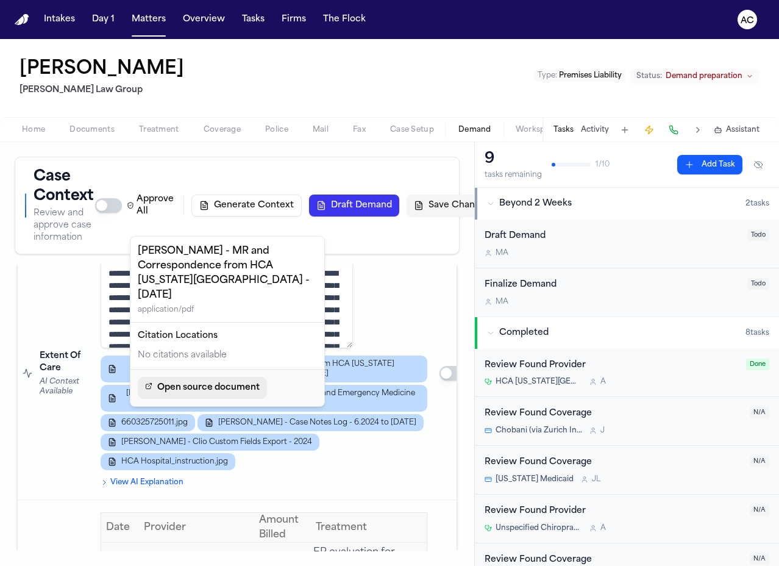
click at [235, 380] on span "Open source document" at bounding box center [208, 387] width 102 height 15
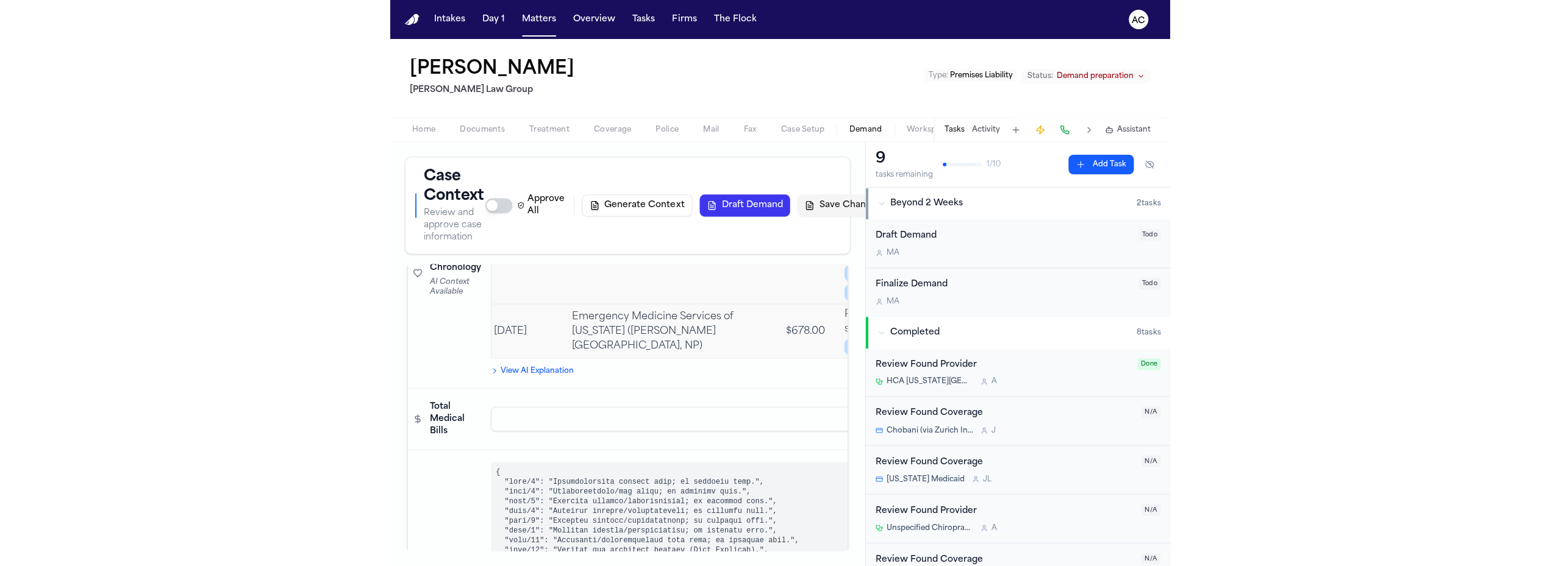
scroll to position [815, 0]
